Goal: Information Seeking & Learning: Learn about a topic

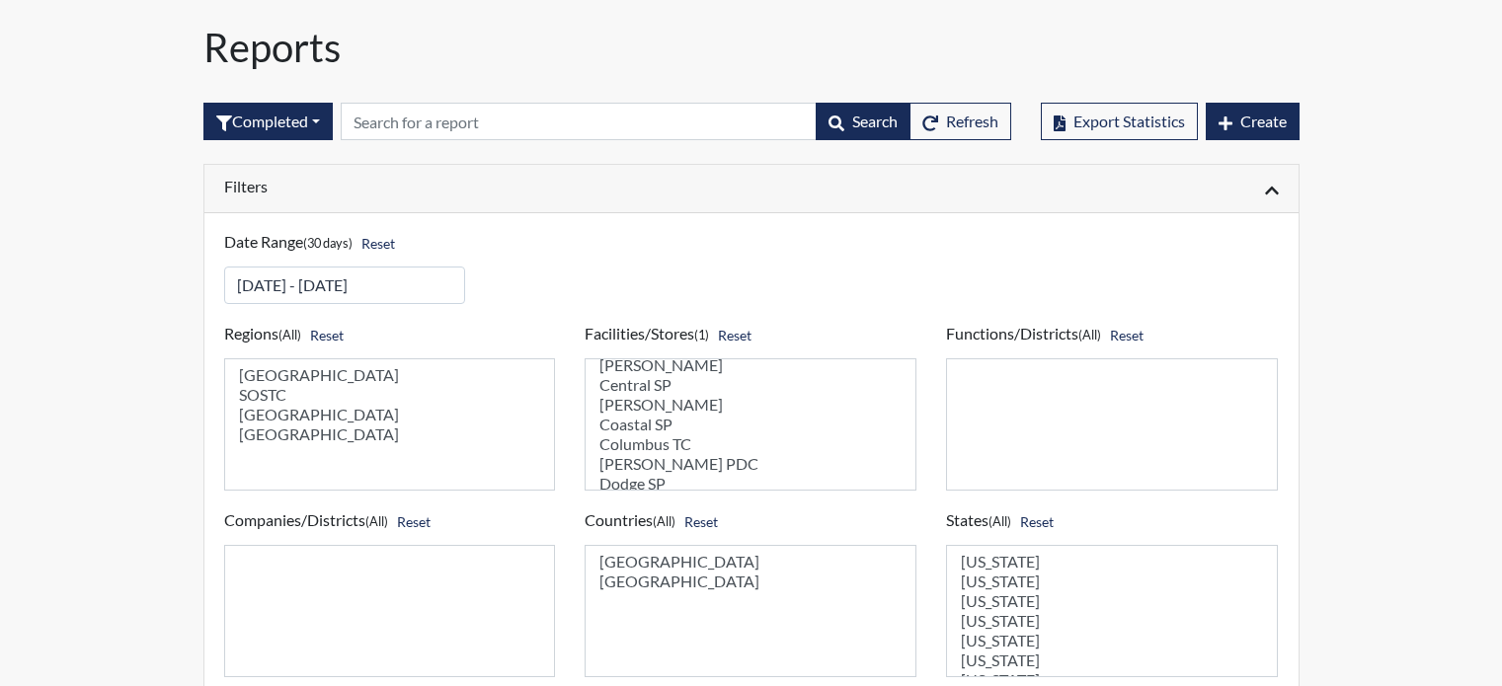
select select
select select "471cf4a4-d856-470c-a861-f771c81c4fdf"
select select
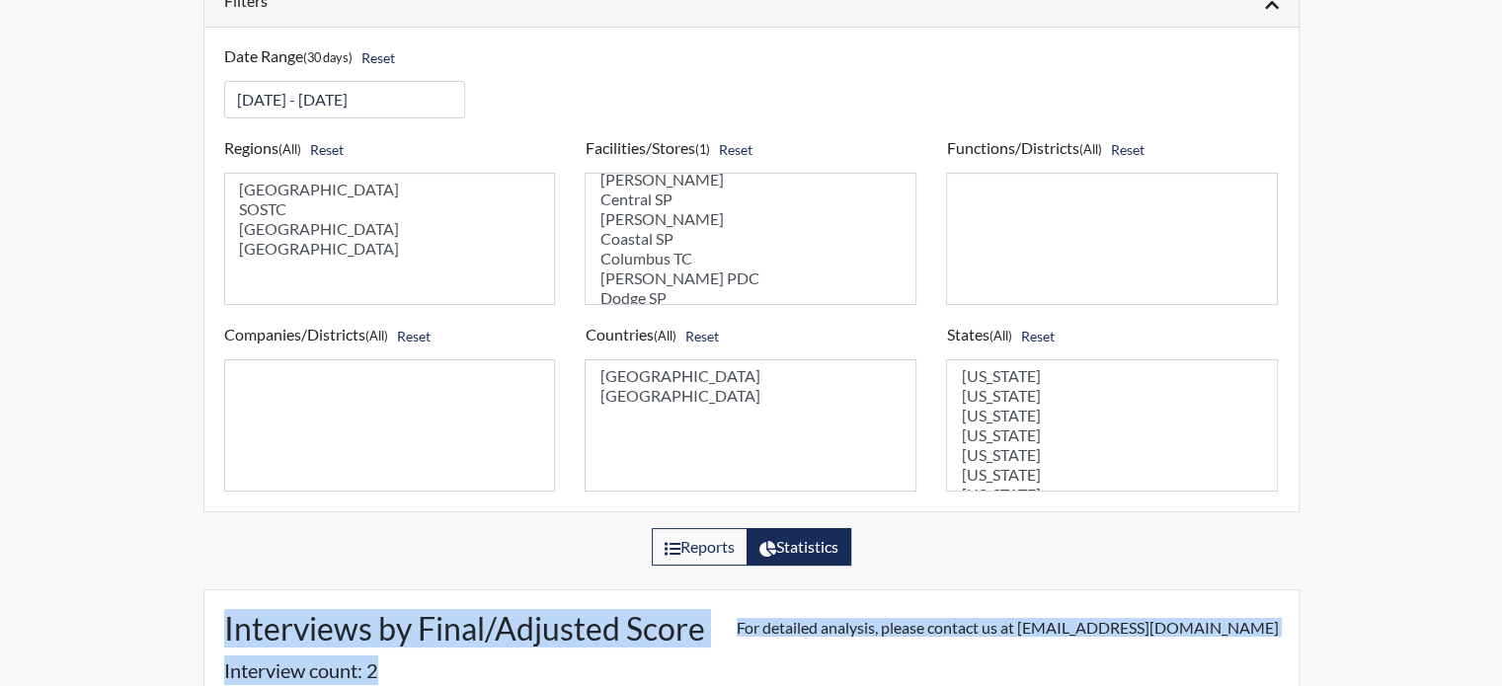
scroll to position [494, 888]
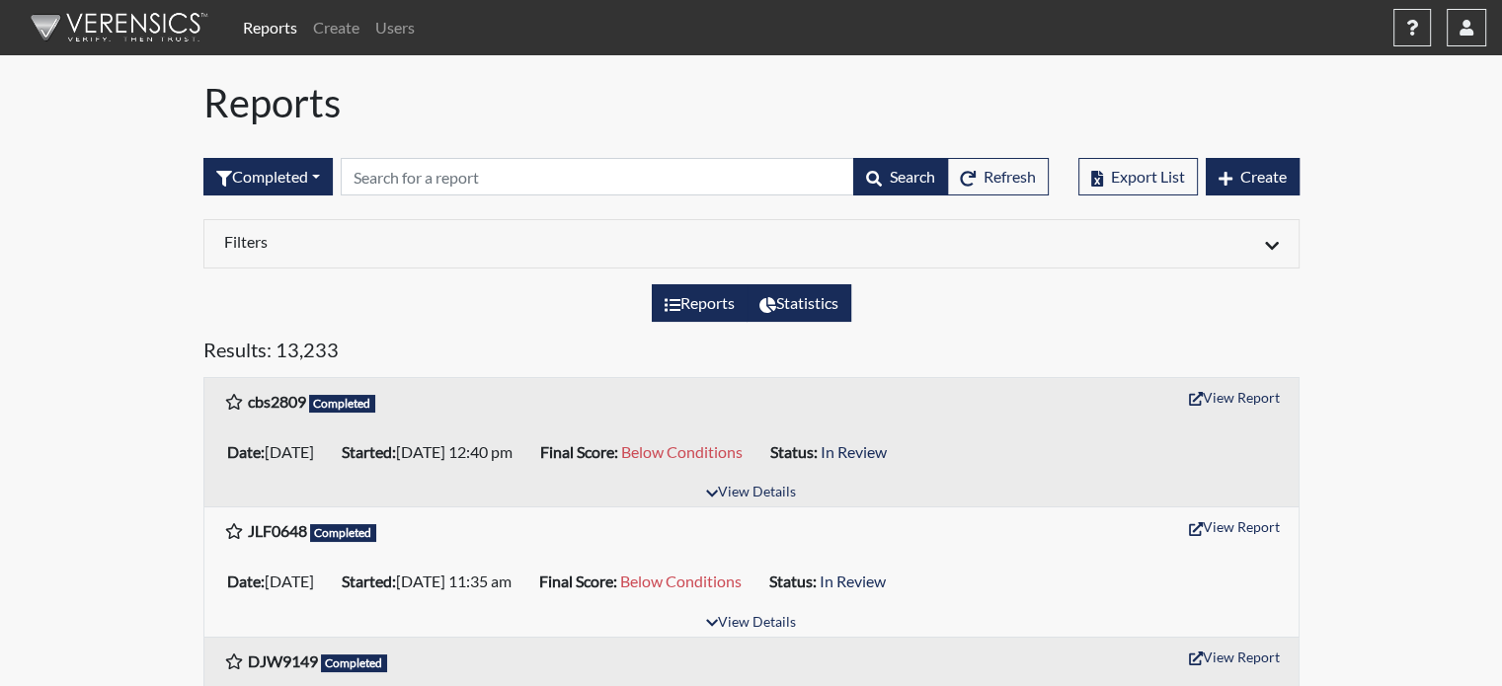
click at [830, 308] on label "Statistics" at bounding box center [798, 303] width 105 height 38
click at [772, 304] on input "Statistics" at bounding box center [765, 297] width 13 height 13
radio input "true"
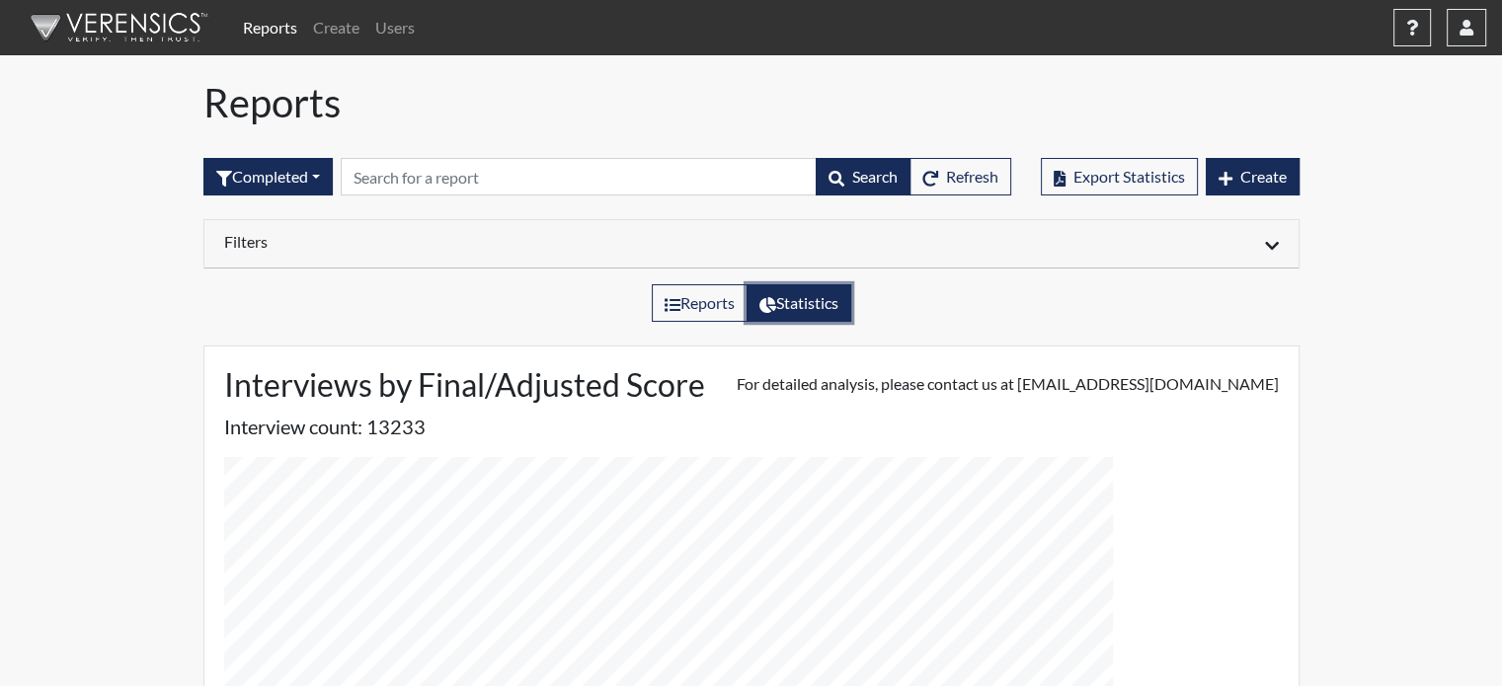
scroll to position [494, 888]
click at [1275, 251] on div at bounding box center [1022, 244] width 542 height 24
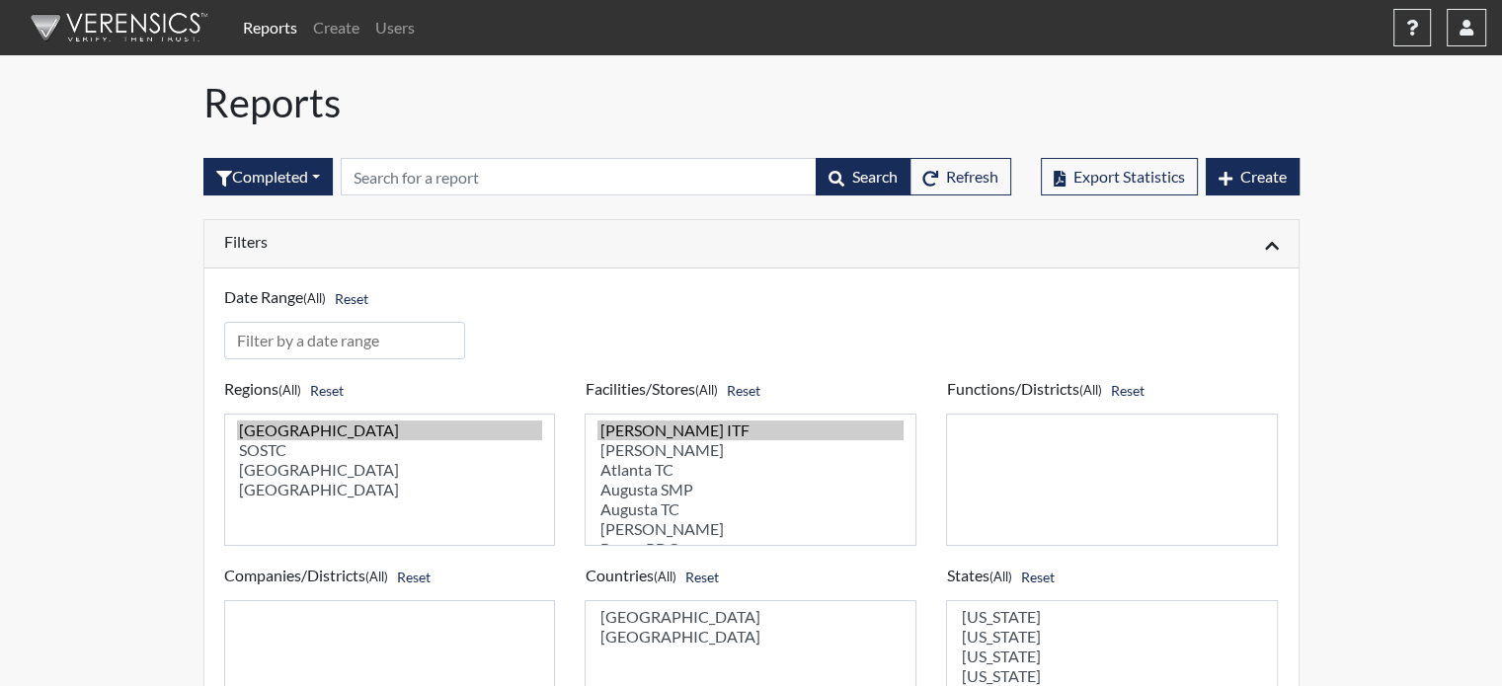
click at [1265, 245] on icon at bounding box center [1272, 246] width 14 height 16
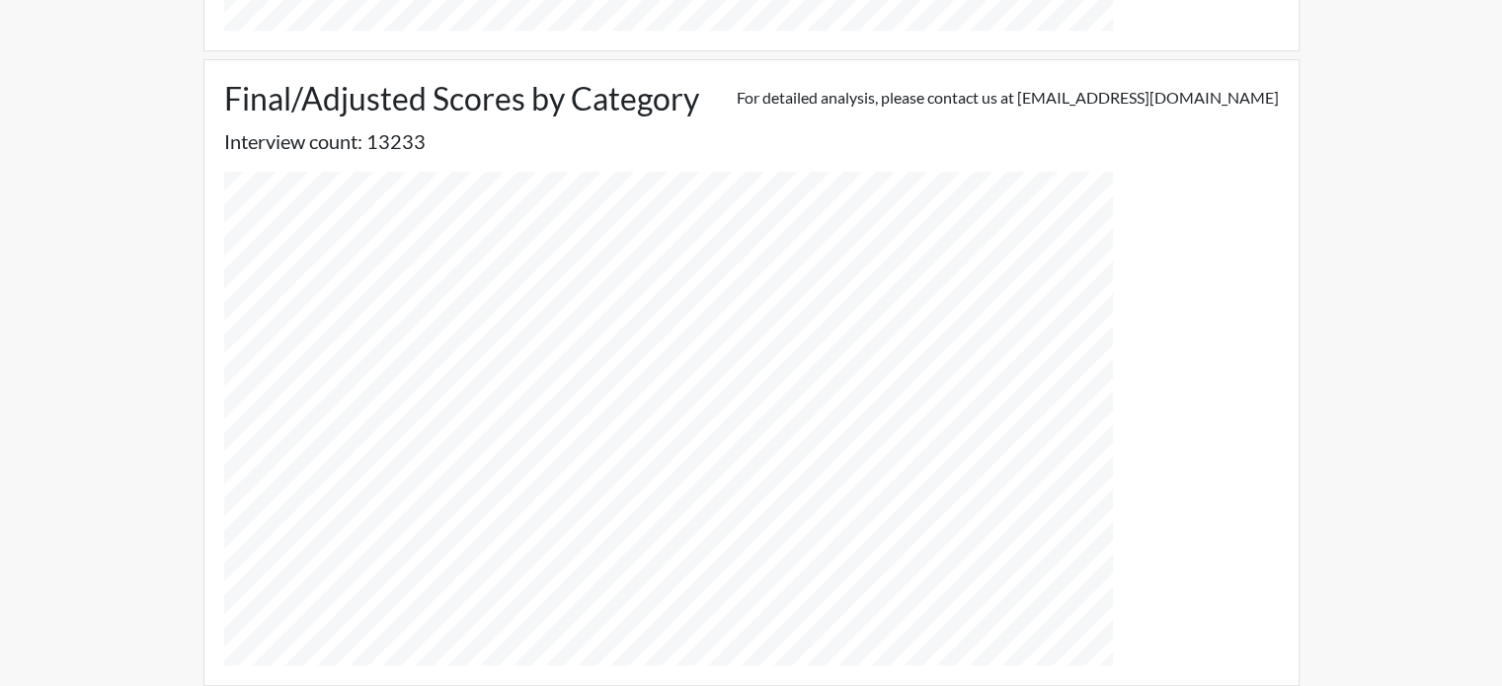
scroll to position [842, 0]
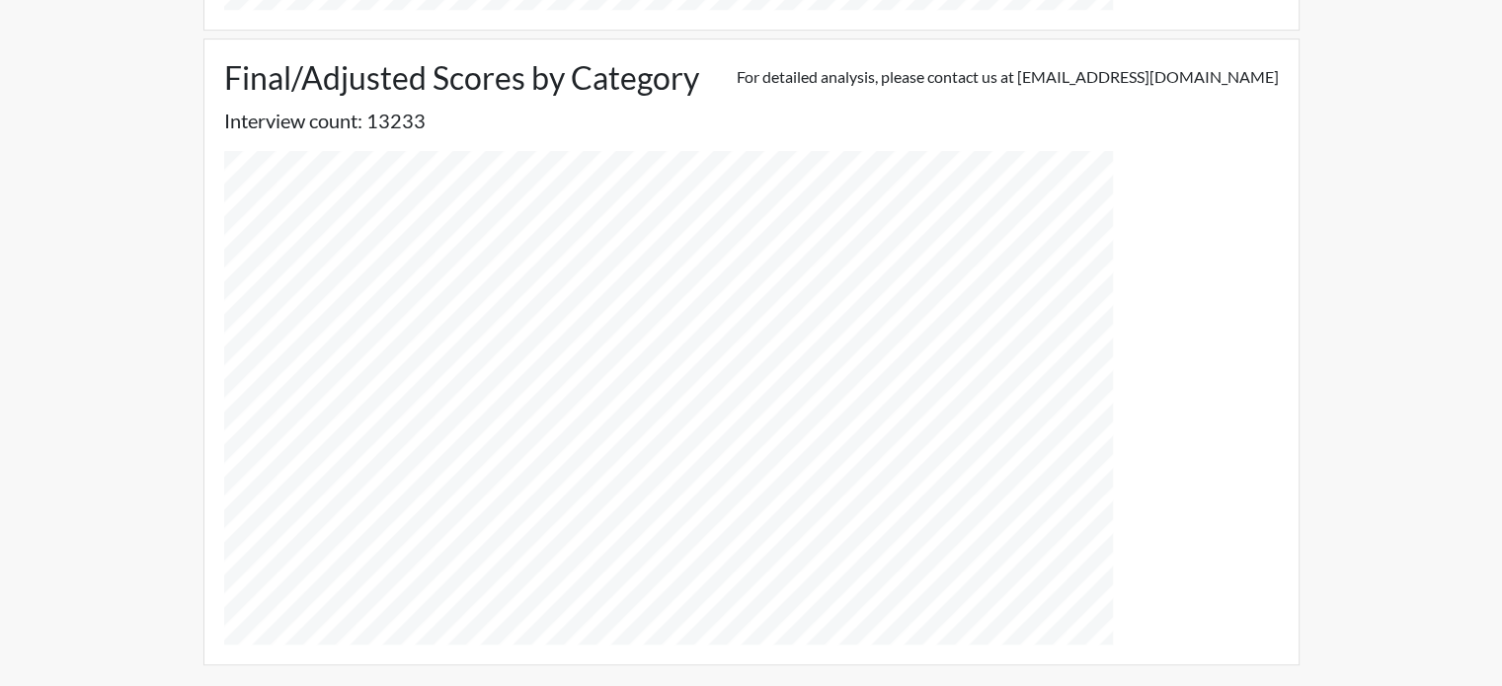
drag, startPoint x: 213, startPoint y: 50, endPoint x: 226, endPoint y: 50, distance: 12.8
click at [226, 50] on div "Final/Adjusted Scores by Category For detailed analysis, please contact us at s…" at bounding box center [751, 351] width 1094 height 624
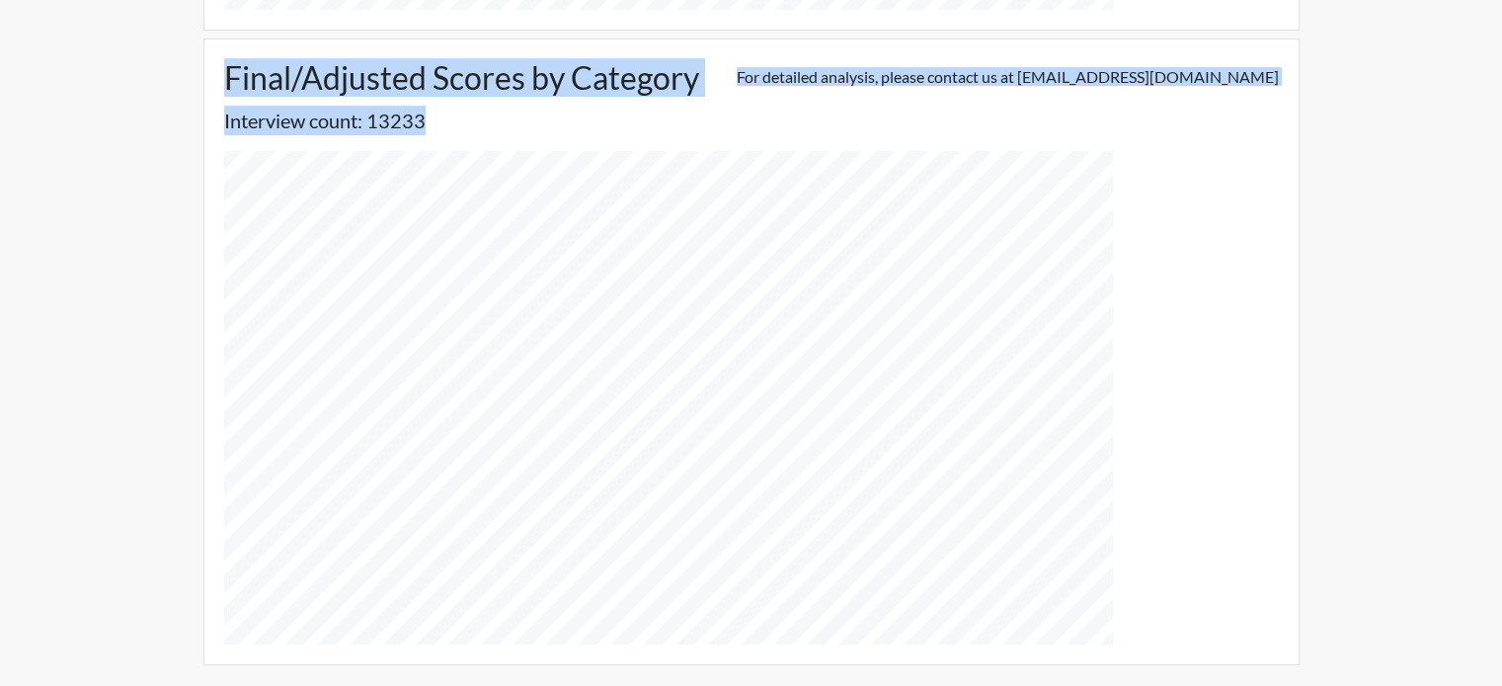
drag, startPoint x: 200, startPoint y: 54, endPoint x: 1121, endPoint y: 588, distance: 1064.7
click at [1121, 588] on div "Interviews by Final/Adjusted Score For detailed analysis, please contact us at …" at bounding box center [751, 93] width 1125 height 1194
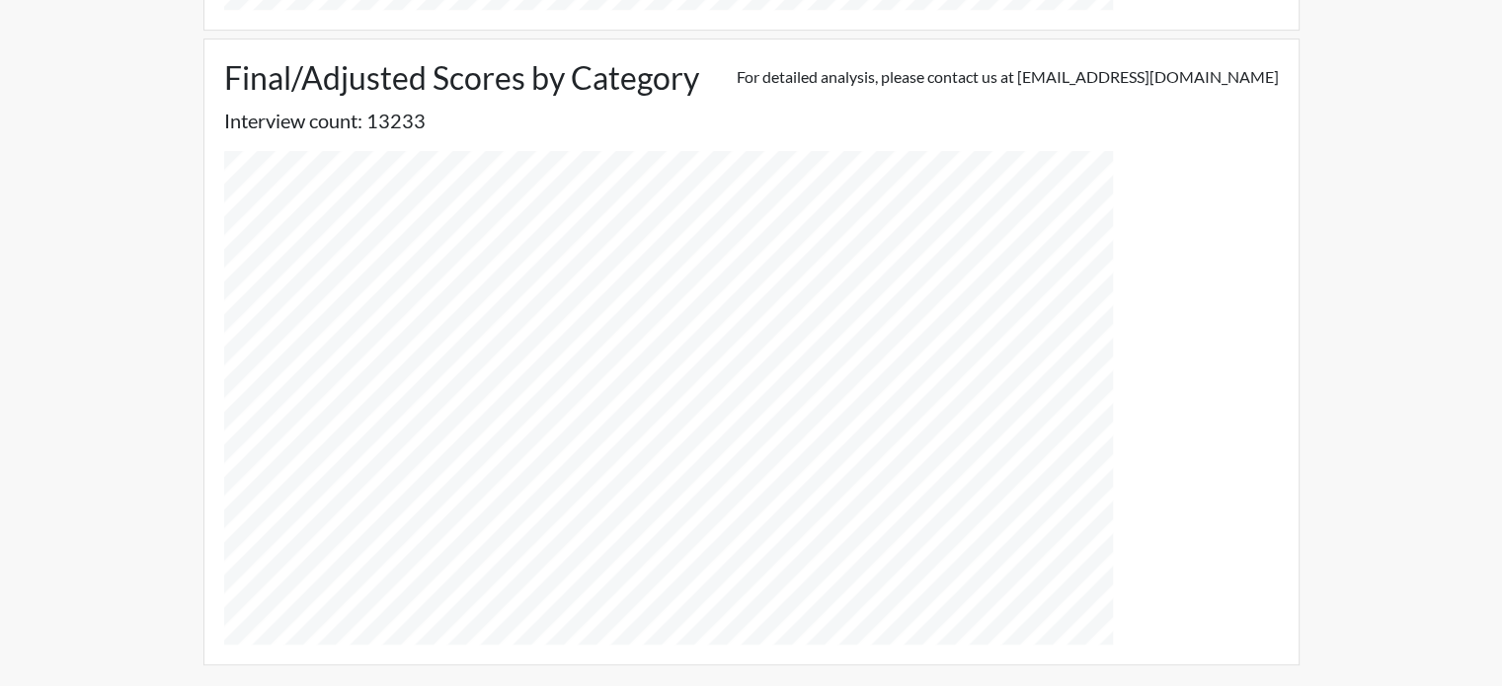
click at [1203, 595] on div "Final/Adjusted Scores by Category For detailed analysis, please contact us at s…" at bounding box center [751, 351] width 1094 height 624
click at [1204, 591] on div "Final/Adjusted Scores by Category For detailed analysis, please contact us at s…" at bounding box center [751, 351] width 1094 height 624
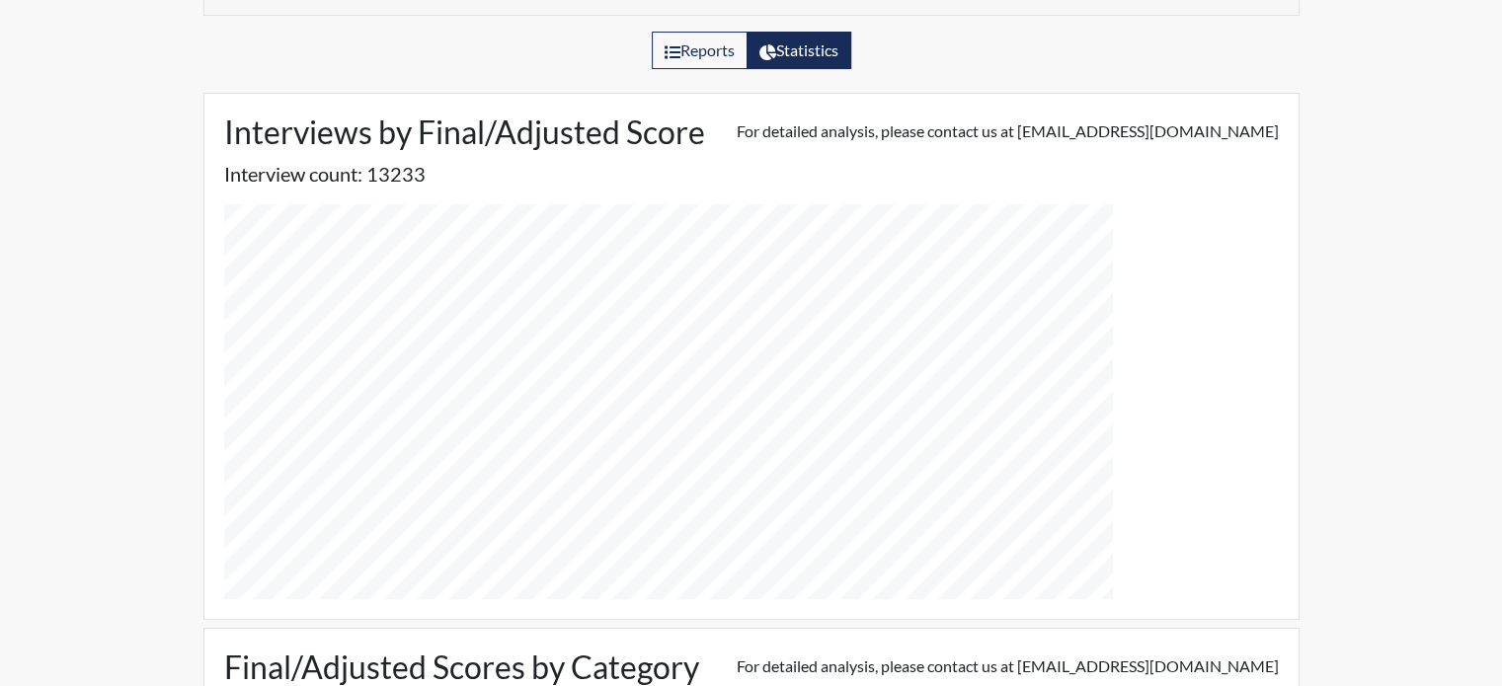
scroll to position [250, 0]
